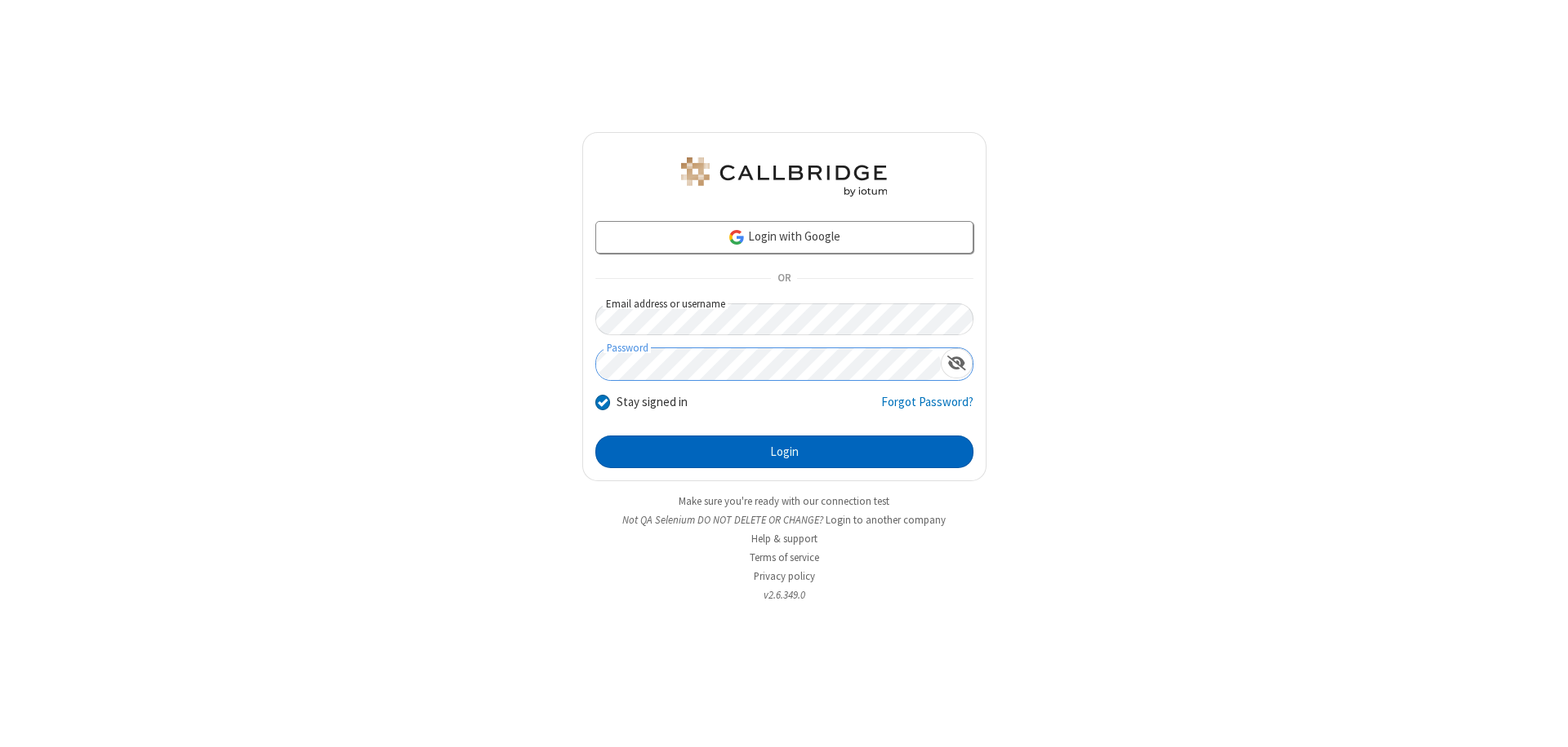
click at [784, 452] on button "Login" at bounding box center [784, 452] width 378 height 33
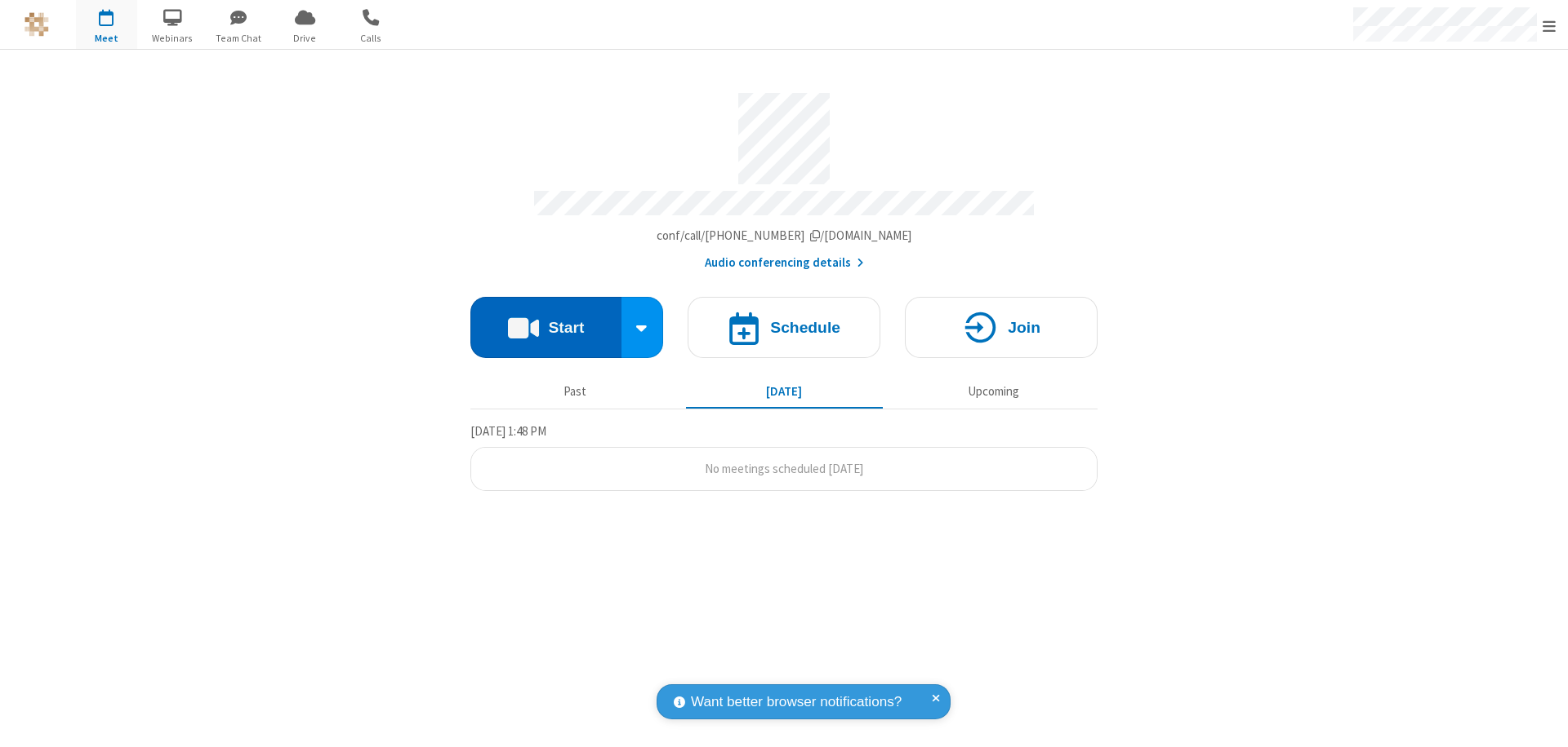
click at [545, 320] on button "Start" at bounding box center [545, 328] width 151 height 62
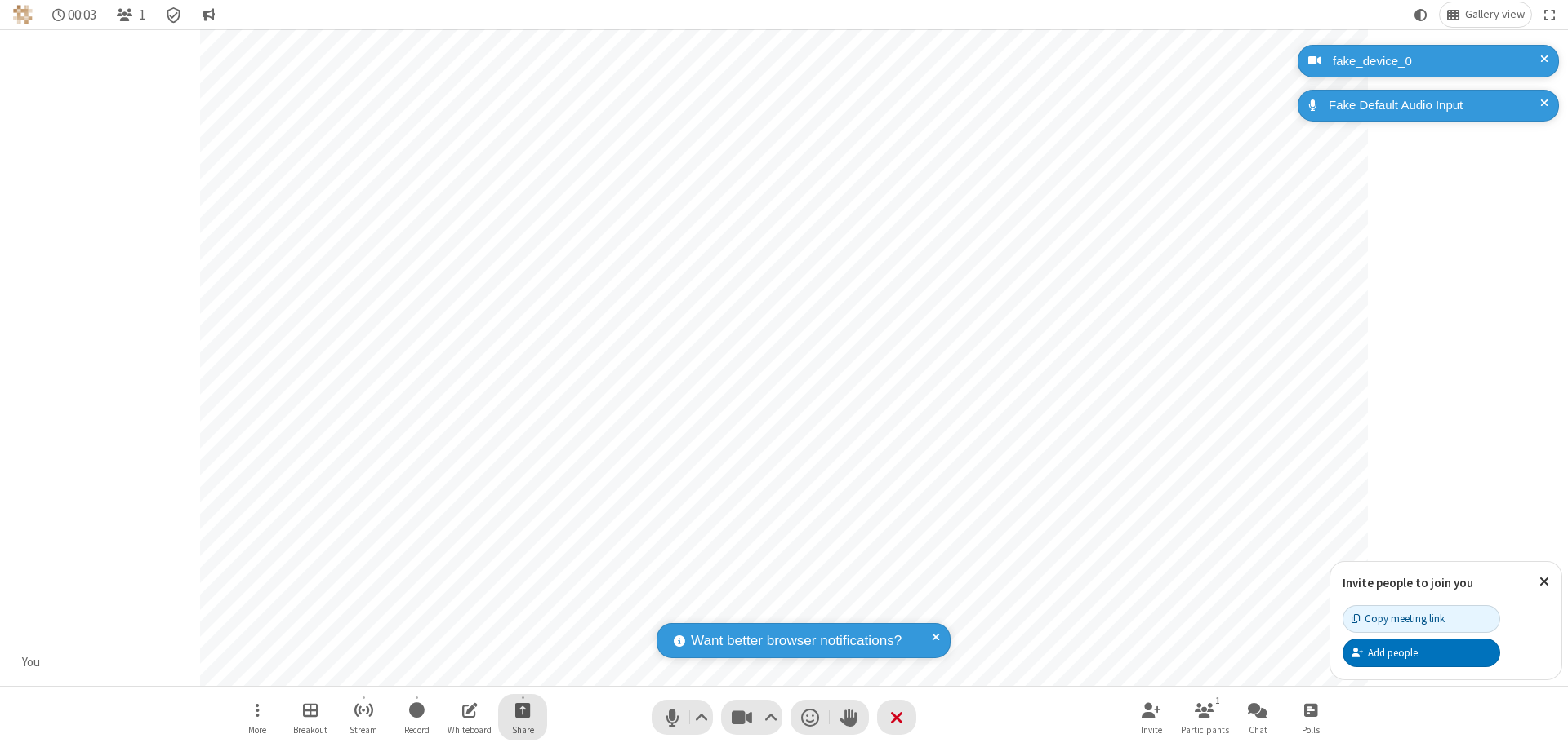
click at [523, 709] on span "Start sharing" at bounding box center [523, 709] width 15 height 20
click at [457, 642] on span "Present files & media" at bounding box center [457, 642] width 18 height 13
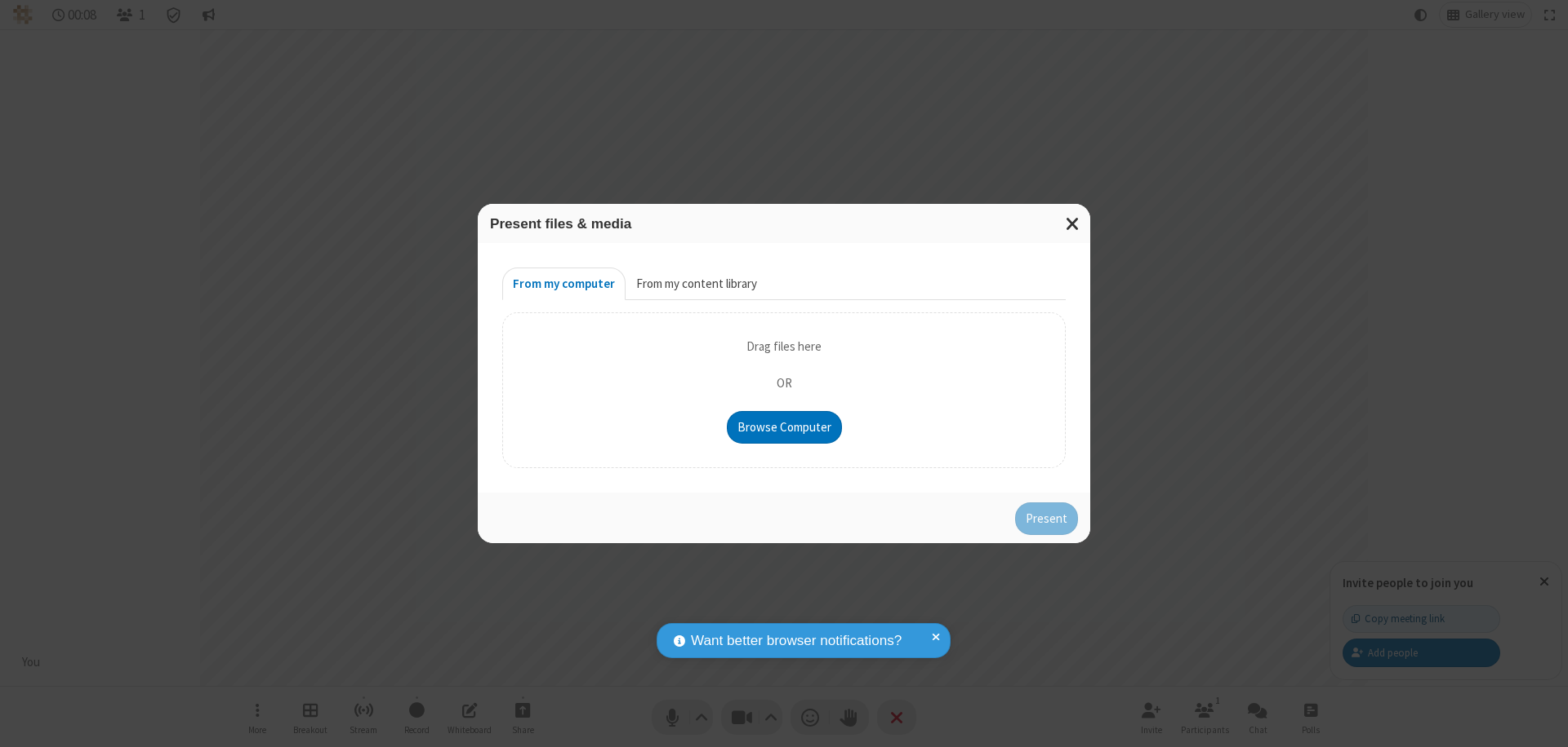
click at [694, 284] on button "From my content library" at bounding box center [695, 284] width 142 height 33
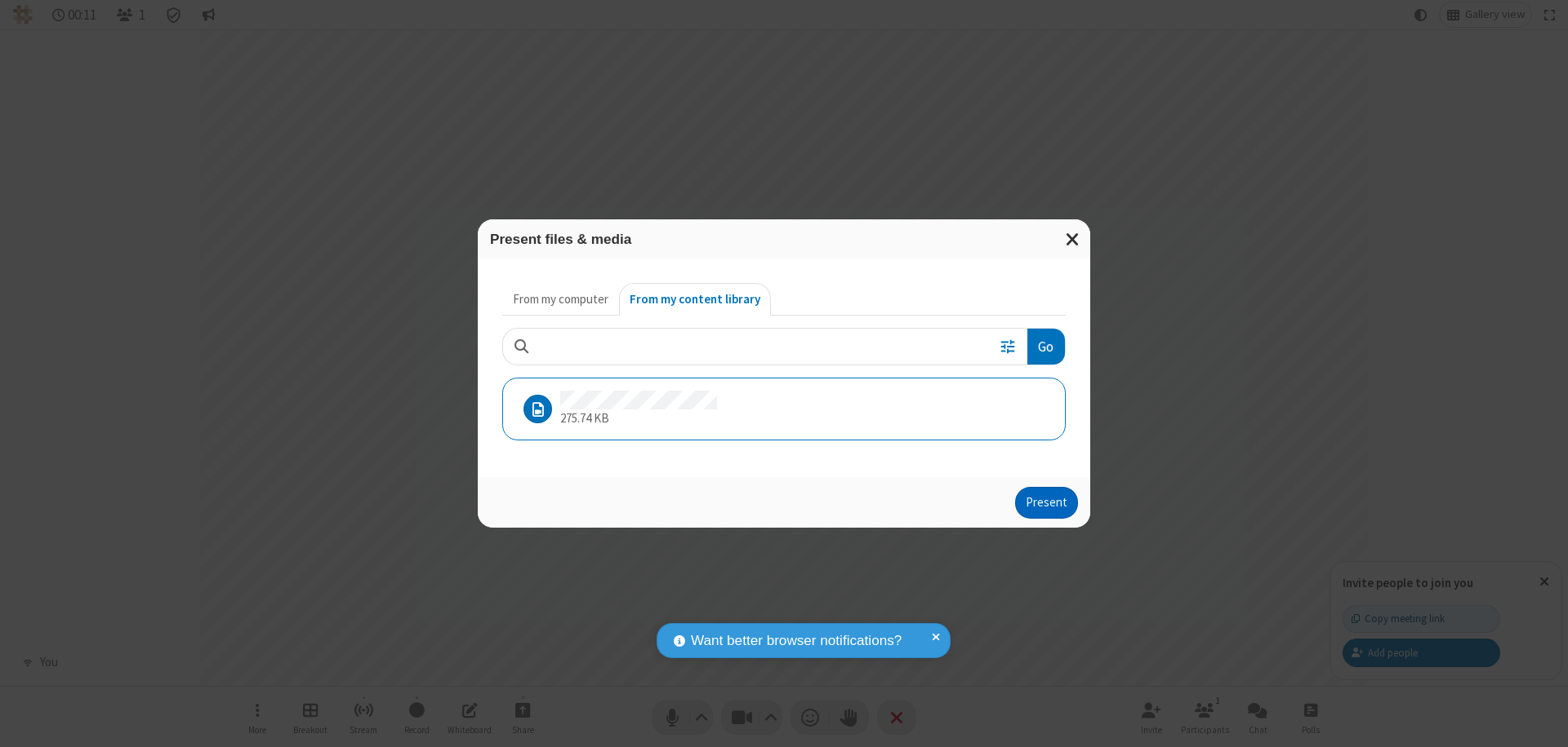
click at [1048, 502] on button "Present" at bounding box center [1046, 503] width 63 height 33
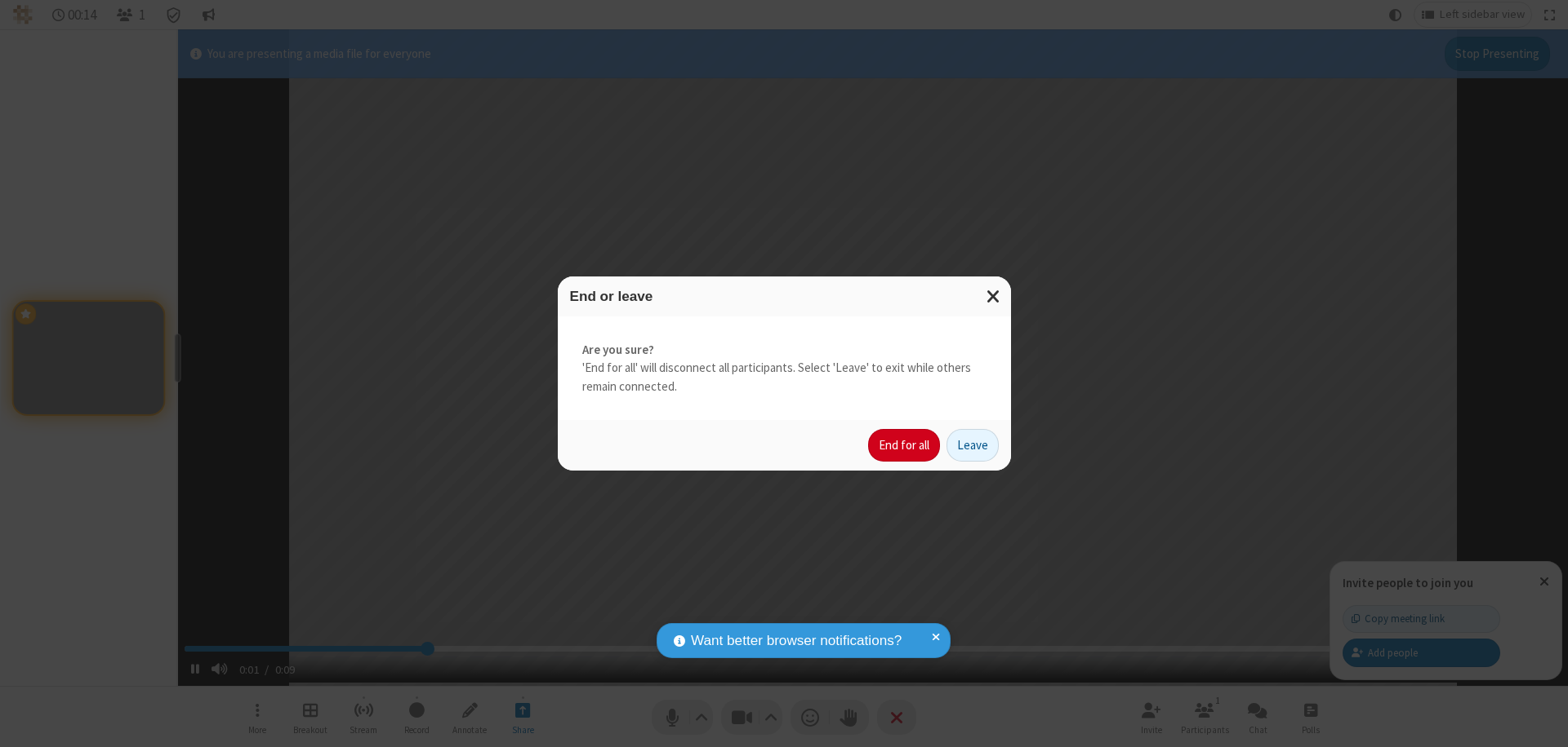
type input "2.648689"
click at [904, 446] on button "End for all" at bounding box center [903, 446] width 72 height 33
